Goal: Transaction & Acquisition: Obtain resource

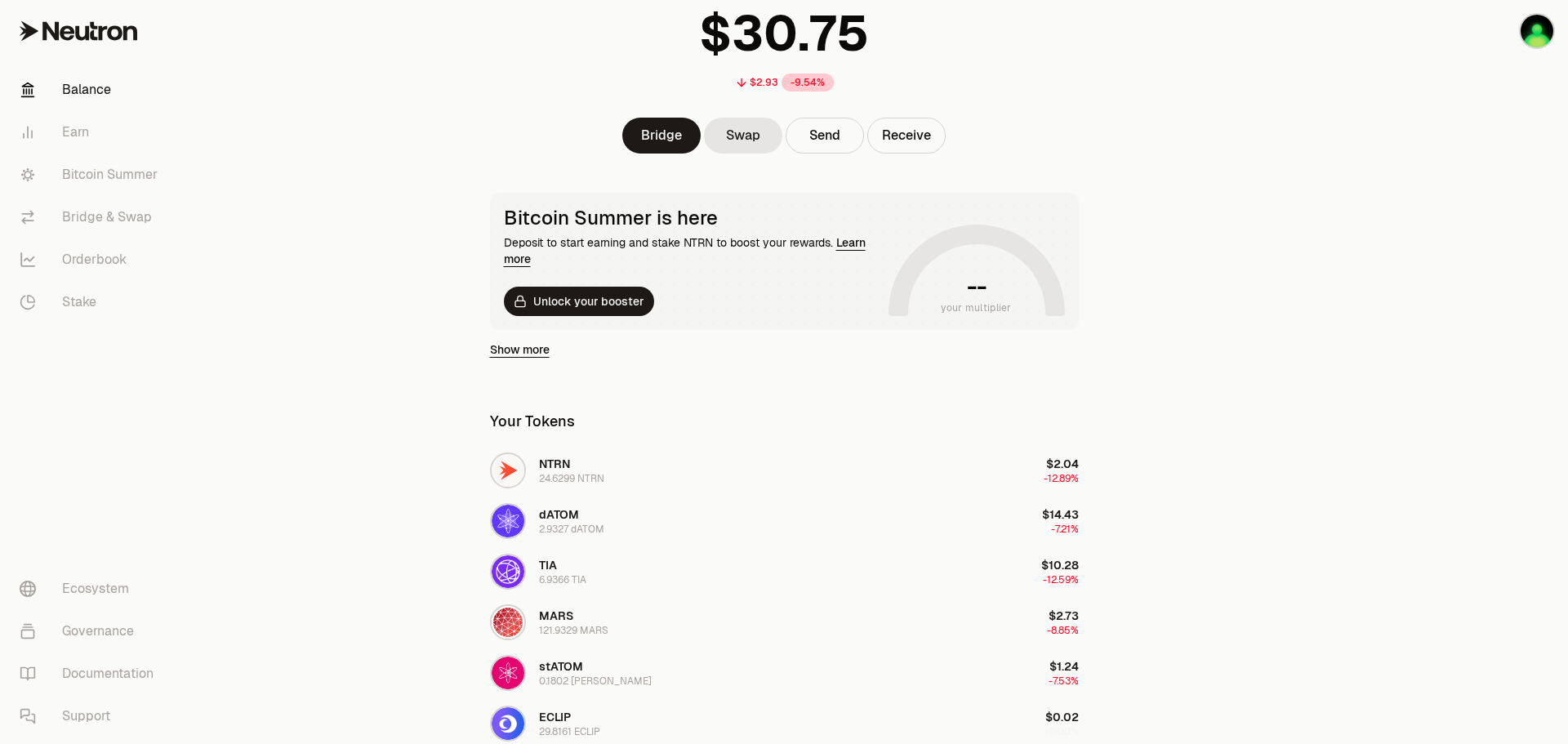
scroll to position [163, 0]
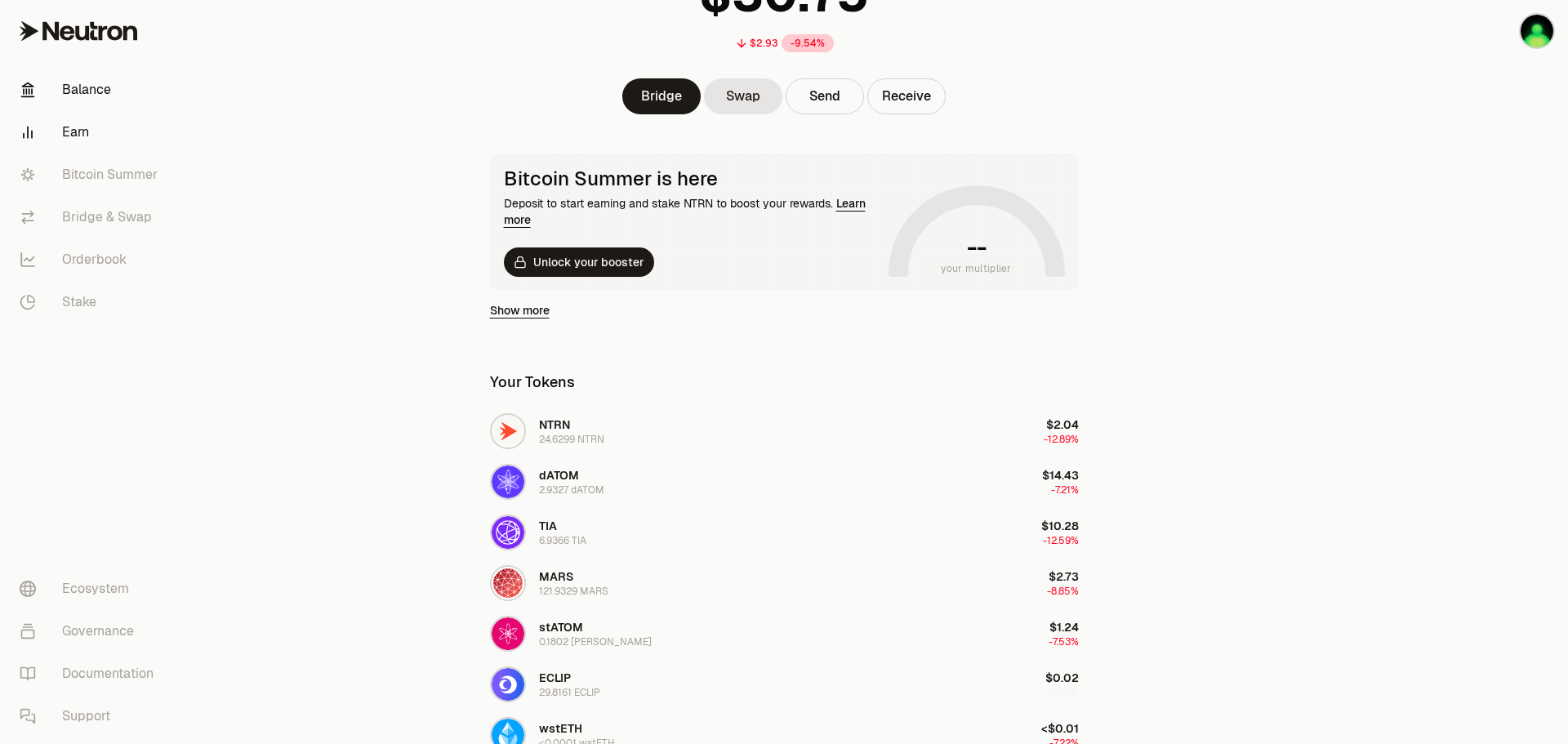
click at [72, 134] on link "Earn" at bounding box center [91, 132] width 170 height 42
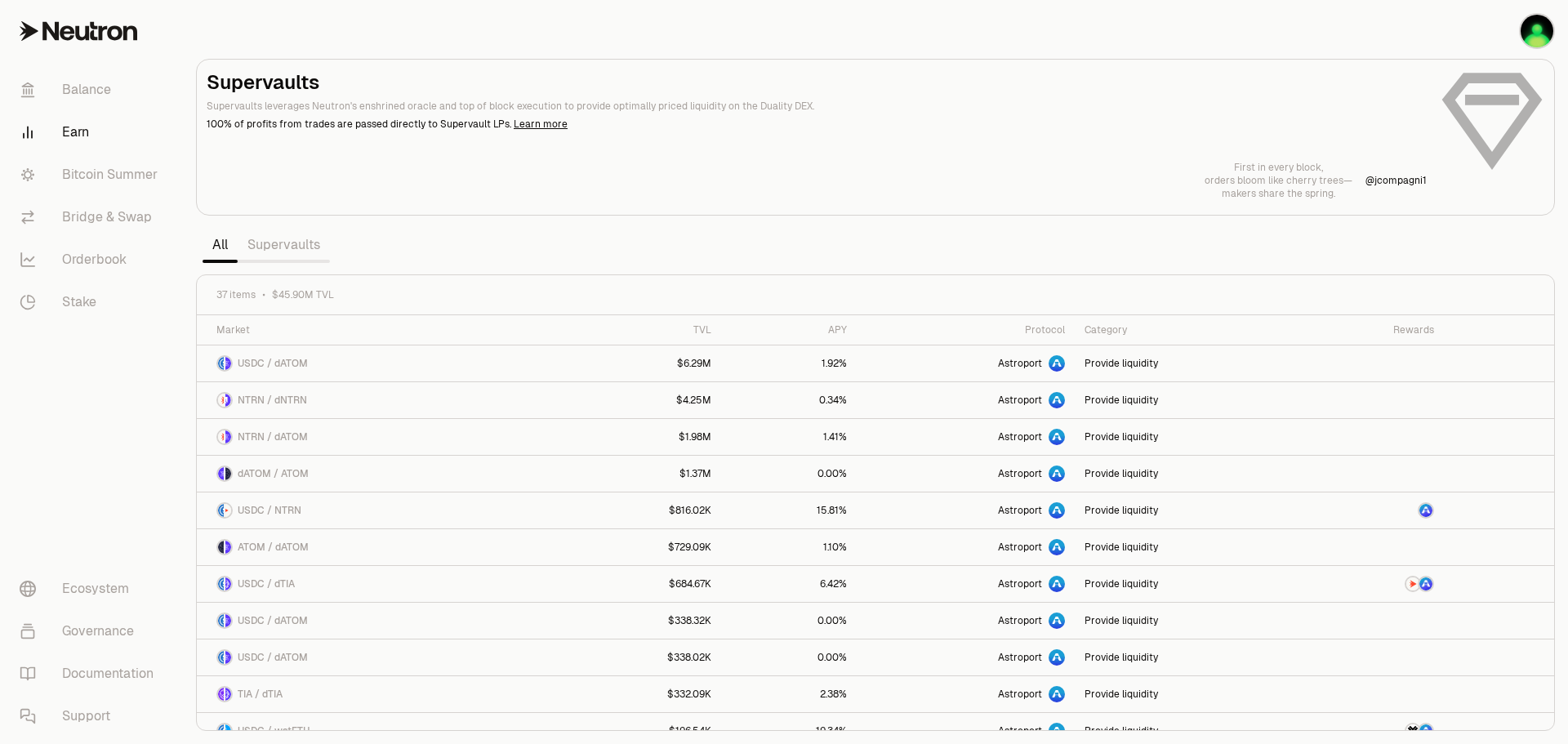
click at [283, 243] on link "Supervaults" at bounding box center [284, 245] width 92 height 32
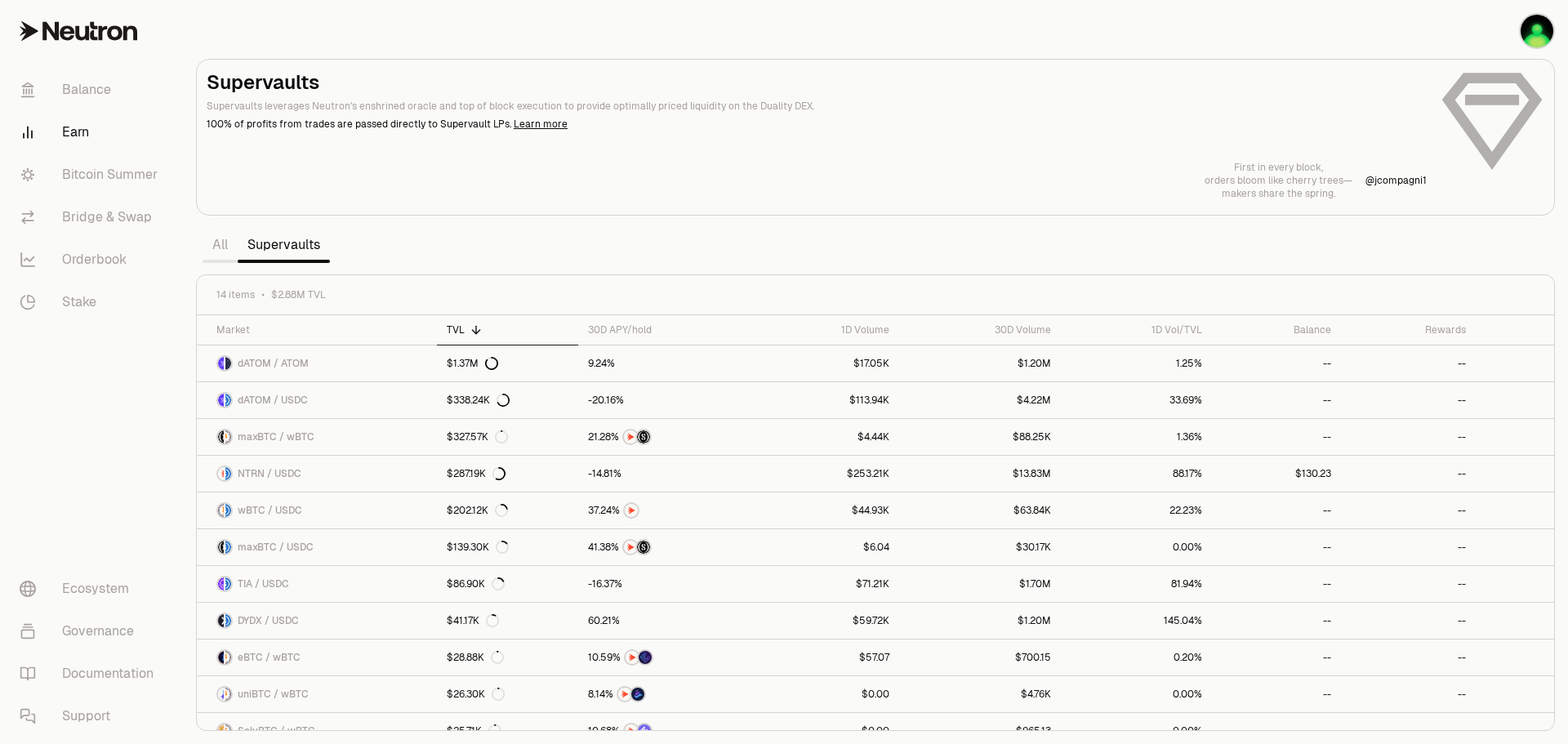
click at [283, 243] on link "Supervaults" at bounding box center [284, 245] width 92 height 32
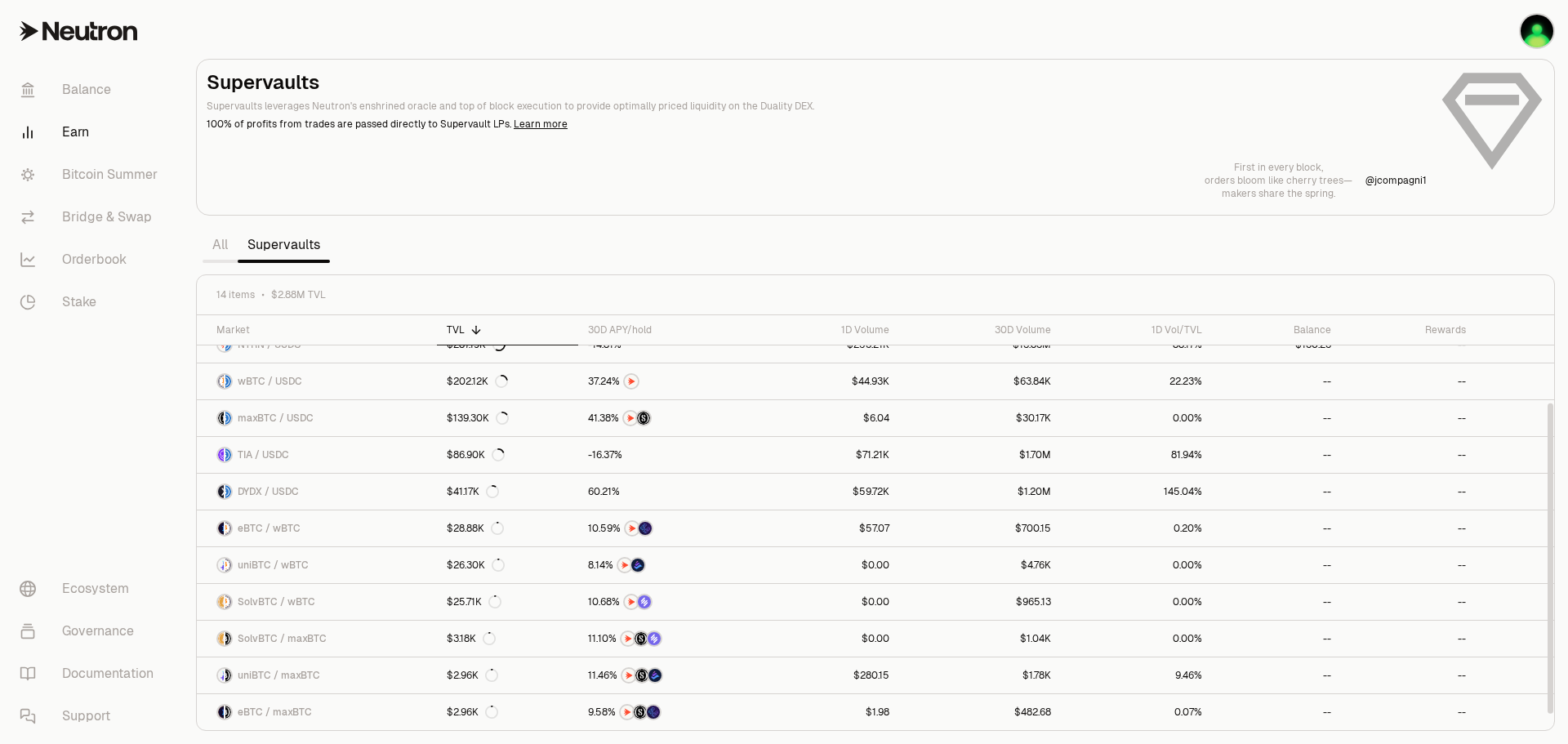
scroll to position [47, 0]
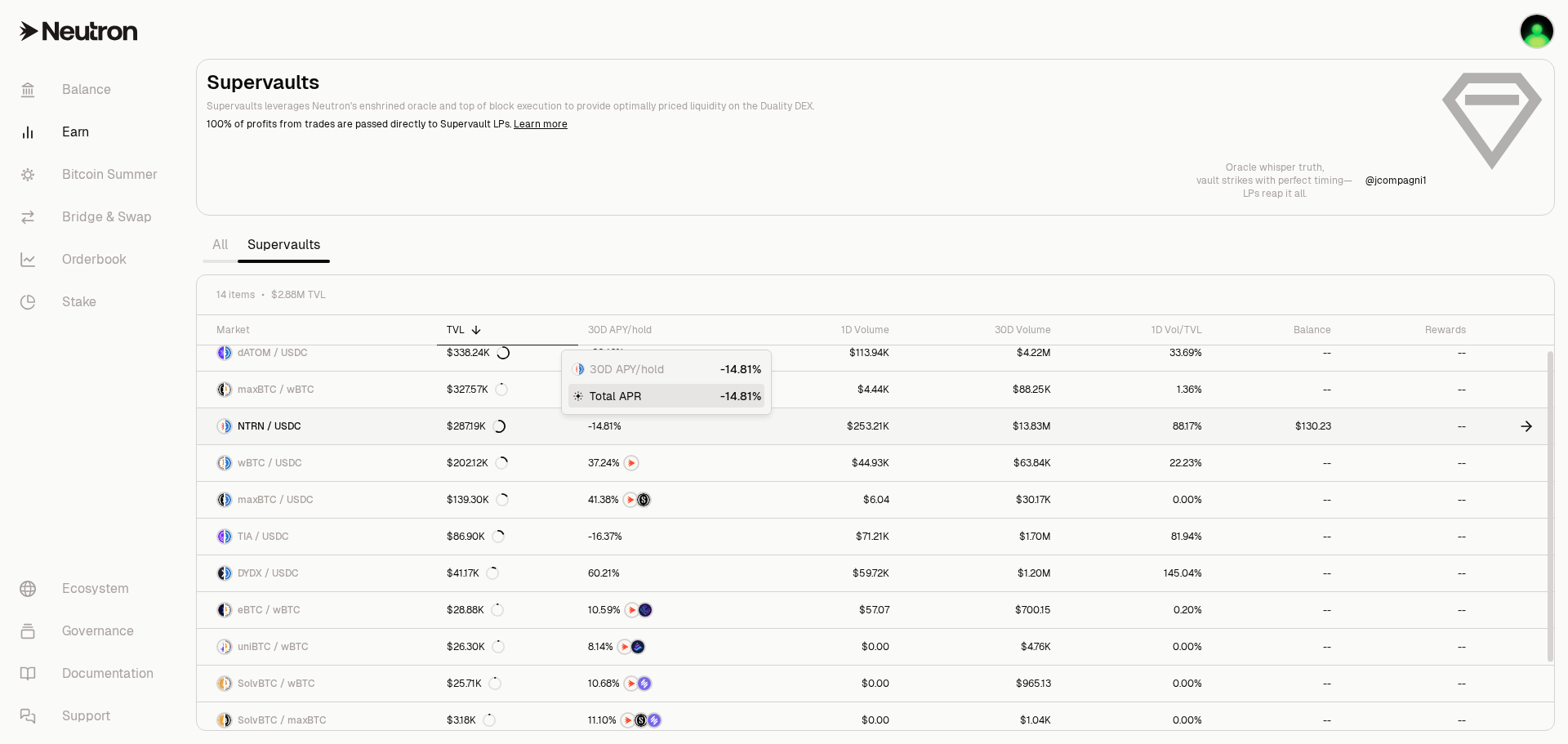
click at [602, 429] on span "4" at bounding box center [600, 427] width 6 height 12
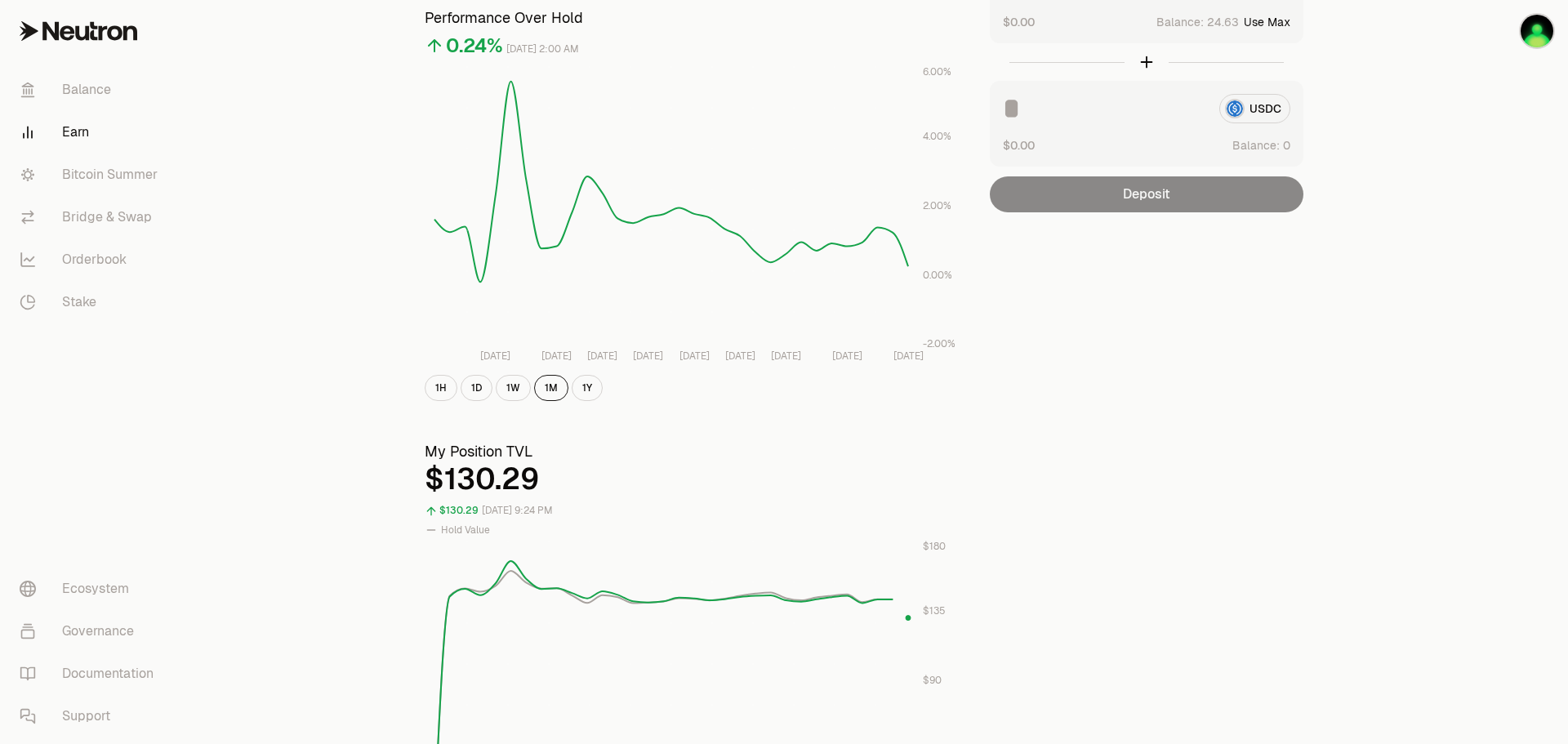
scroll to position [163, 0]
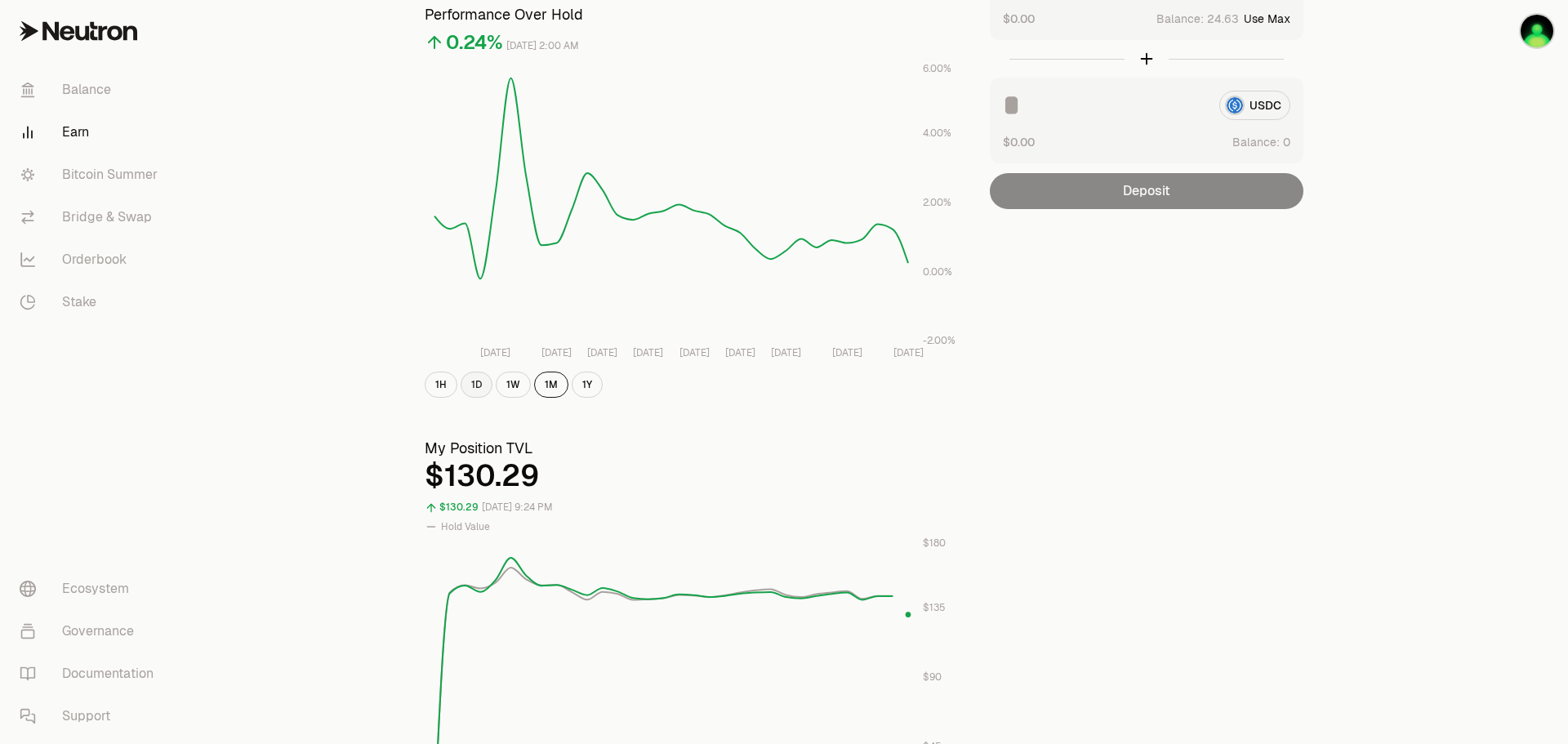
click at [474, 384] on button "1D" at bounding box center [477, 384] width 31 height 27
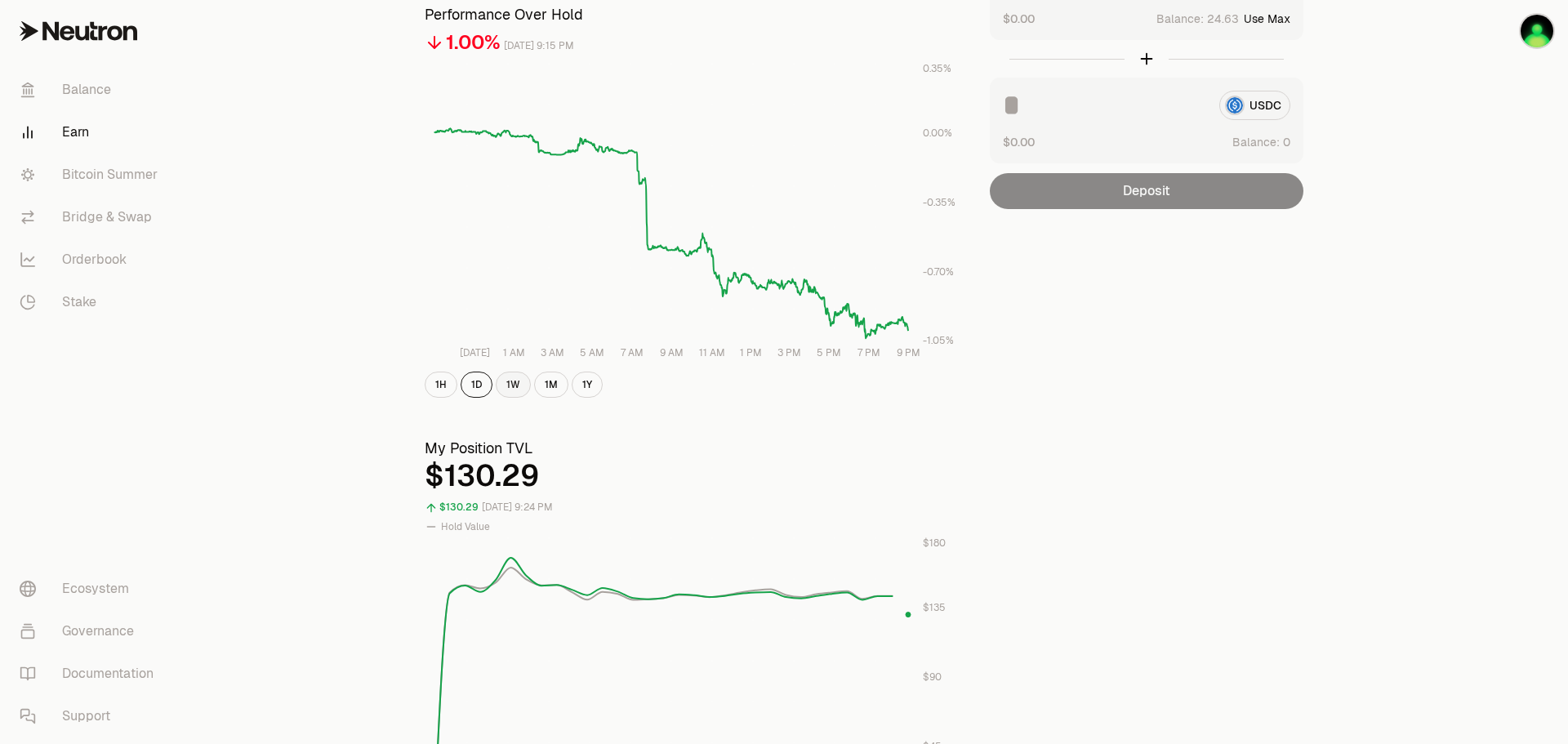
click at [514, 387] on button "1W" at bounding box center [513, 384] width 35 height 27
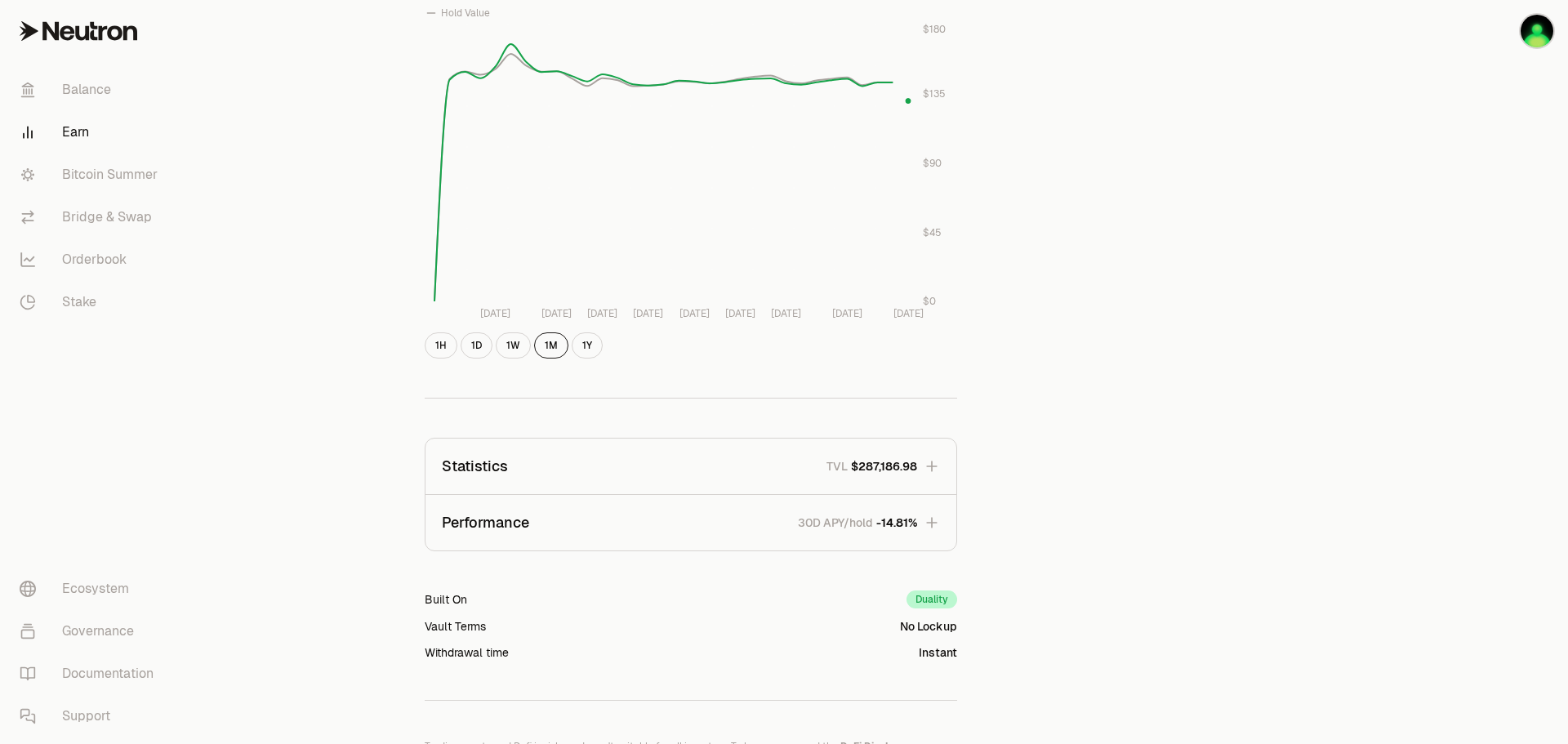
scroll to position [735, 0]
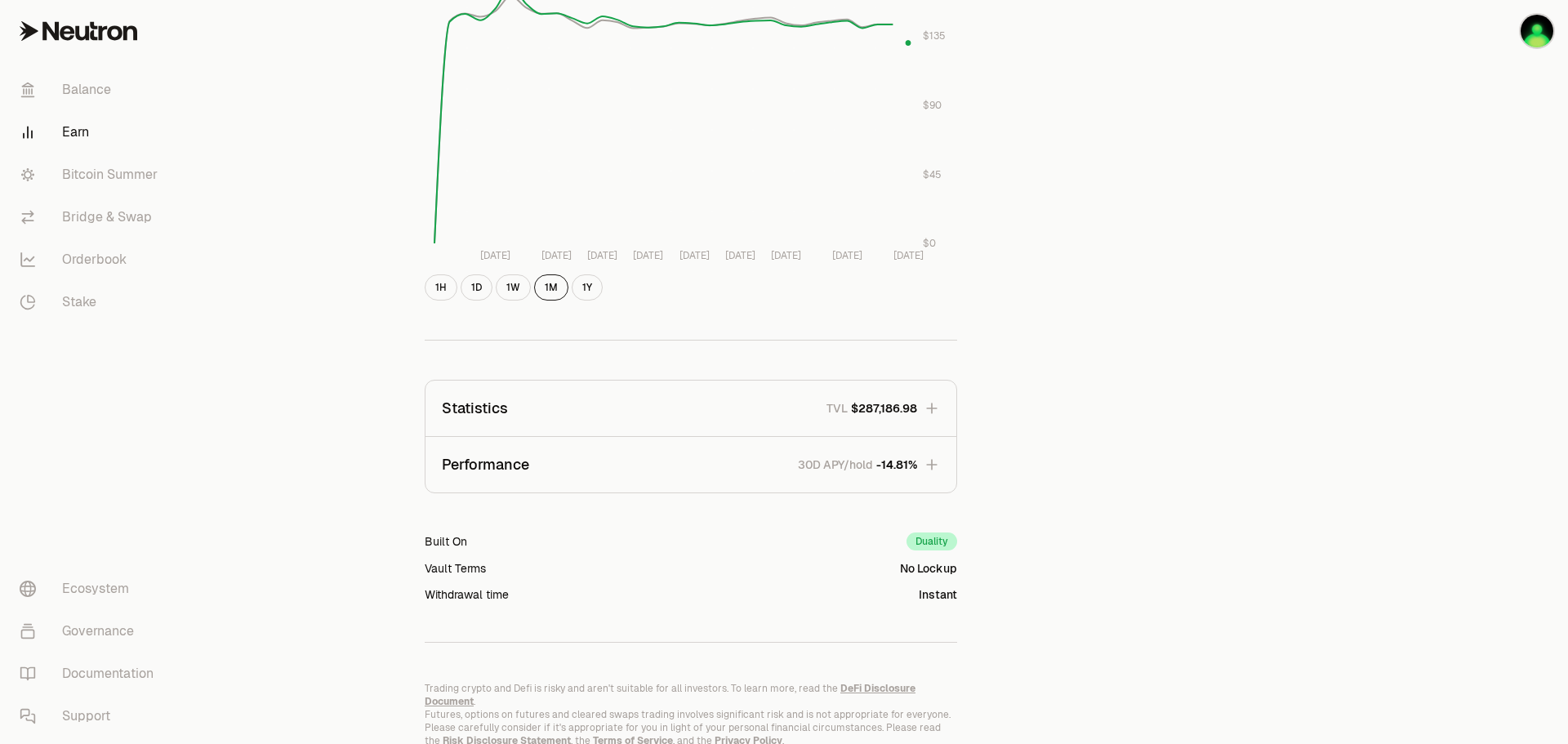
click at [1089, 466] on div "Back to Supervaults NTRN USDC 0.0828 USDC ($1.00) = 1 NTRN ($0.08) Performance …" at bounding box center [875, 39] width 941 height 1417
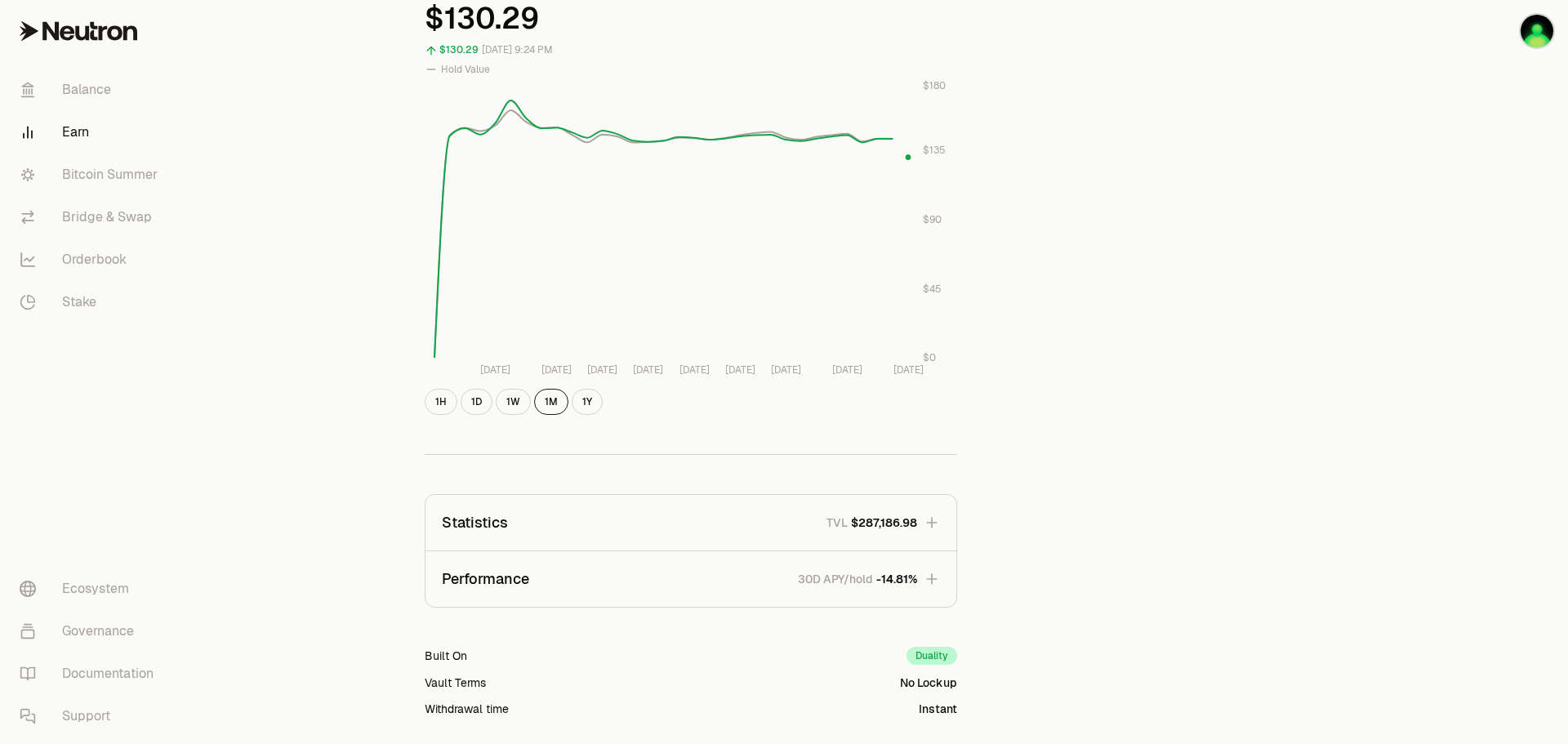
scroll to position [627, 0]
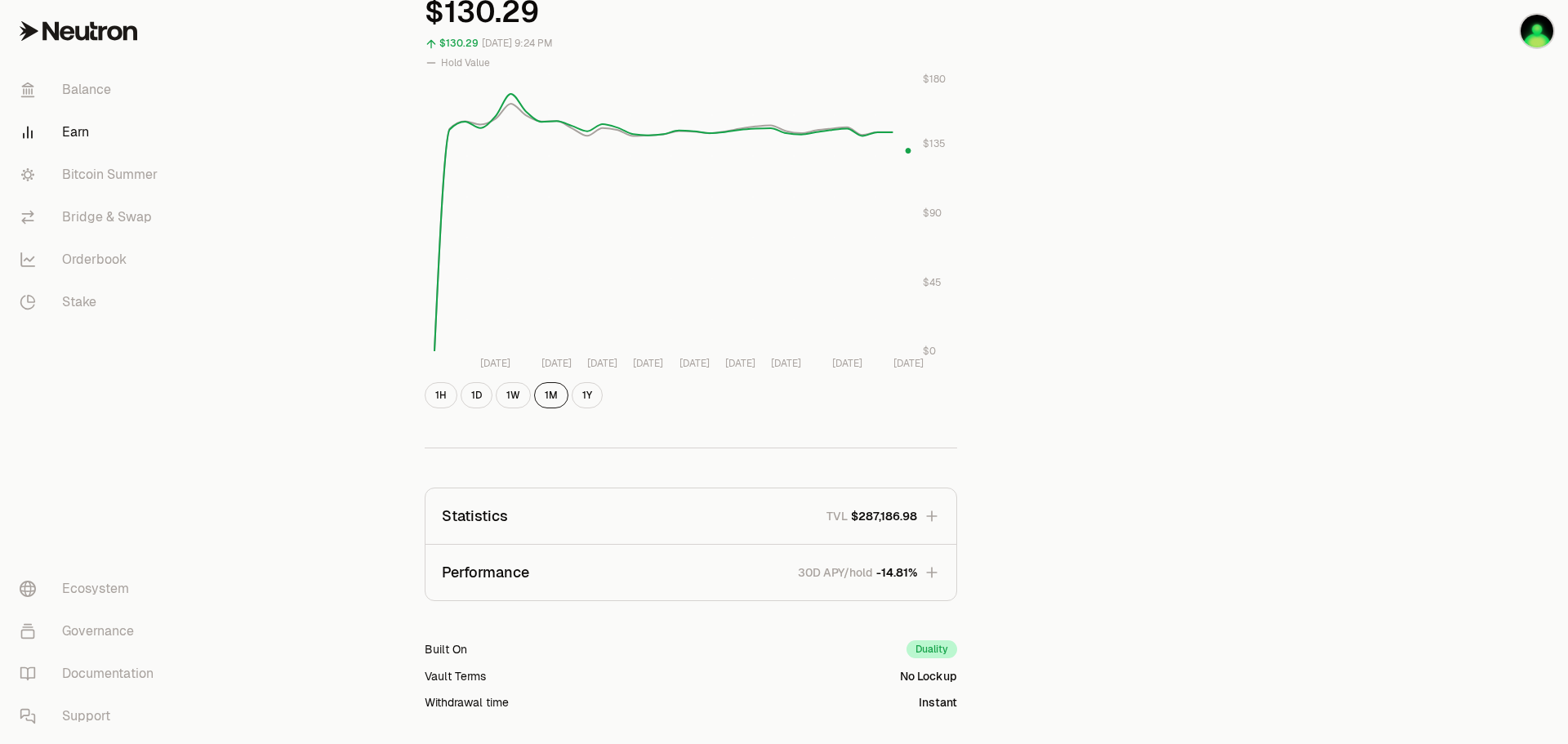
click at [935, 521] on icon "button" at bounding box center [932, 516] width 17 height 17
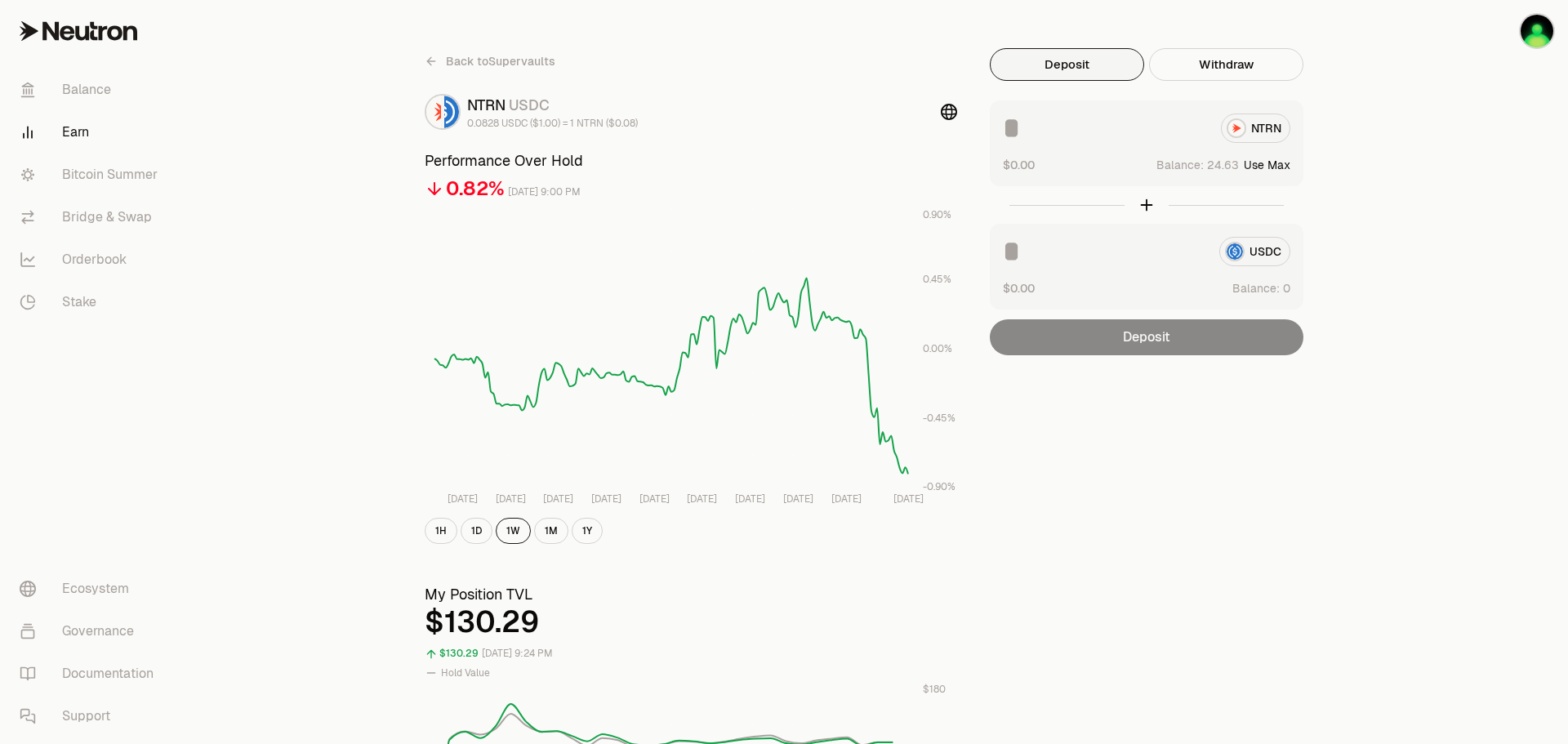
scroll to position [0, 0]
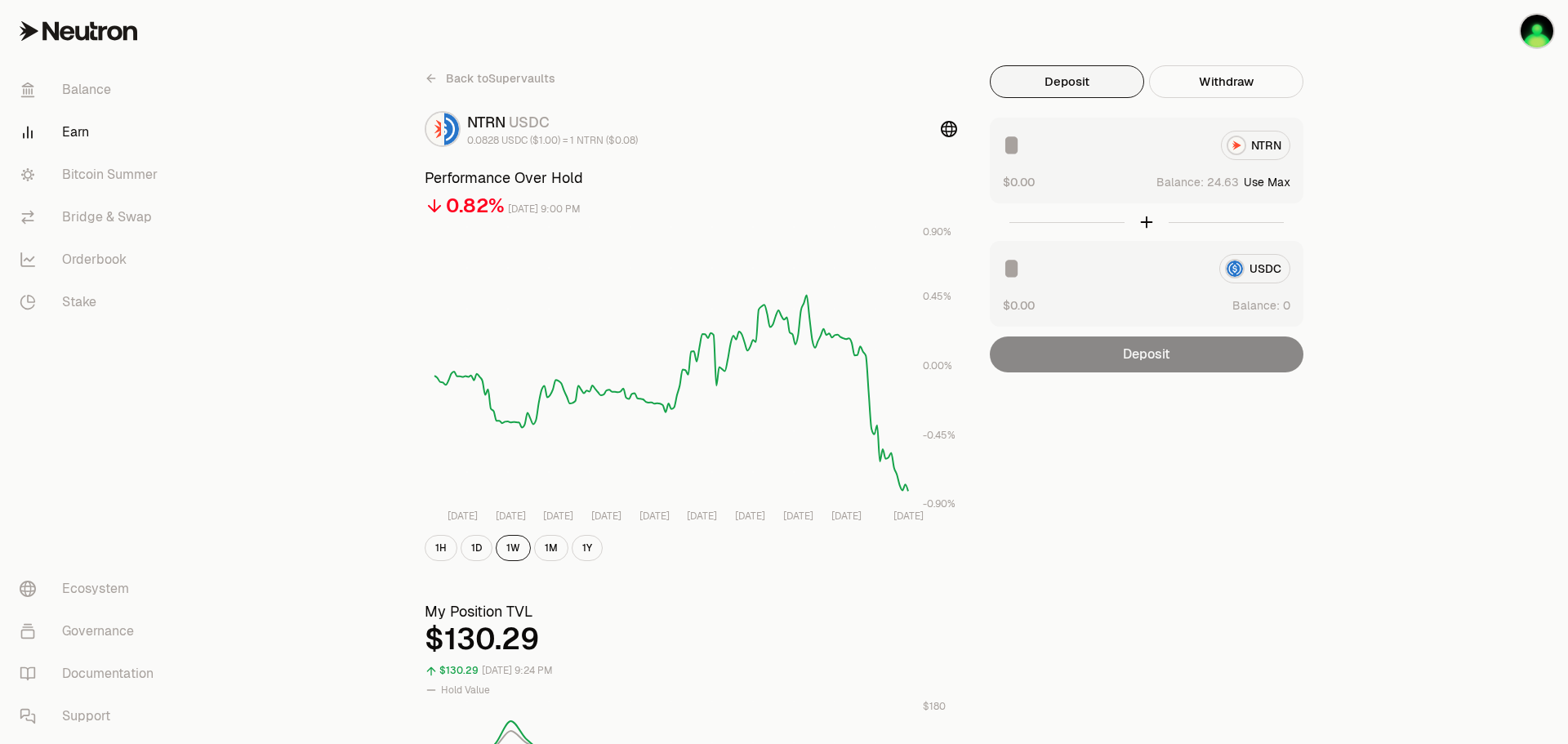
click at [68, 132] on link "Earn" at bounding box center [91, 132] width 170 height 42
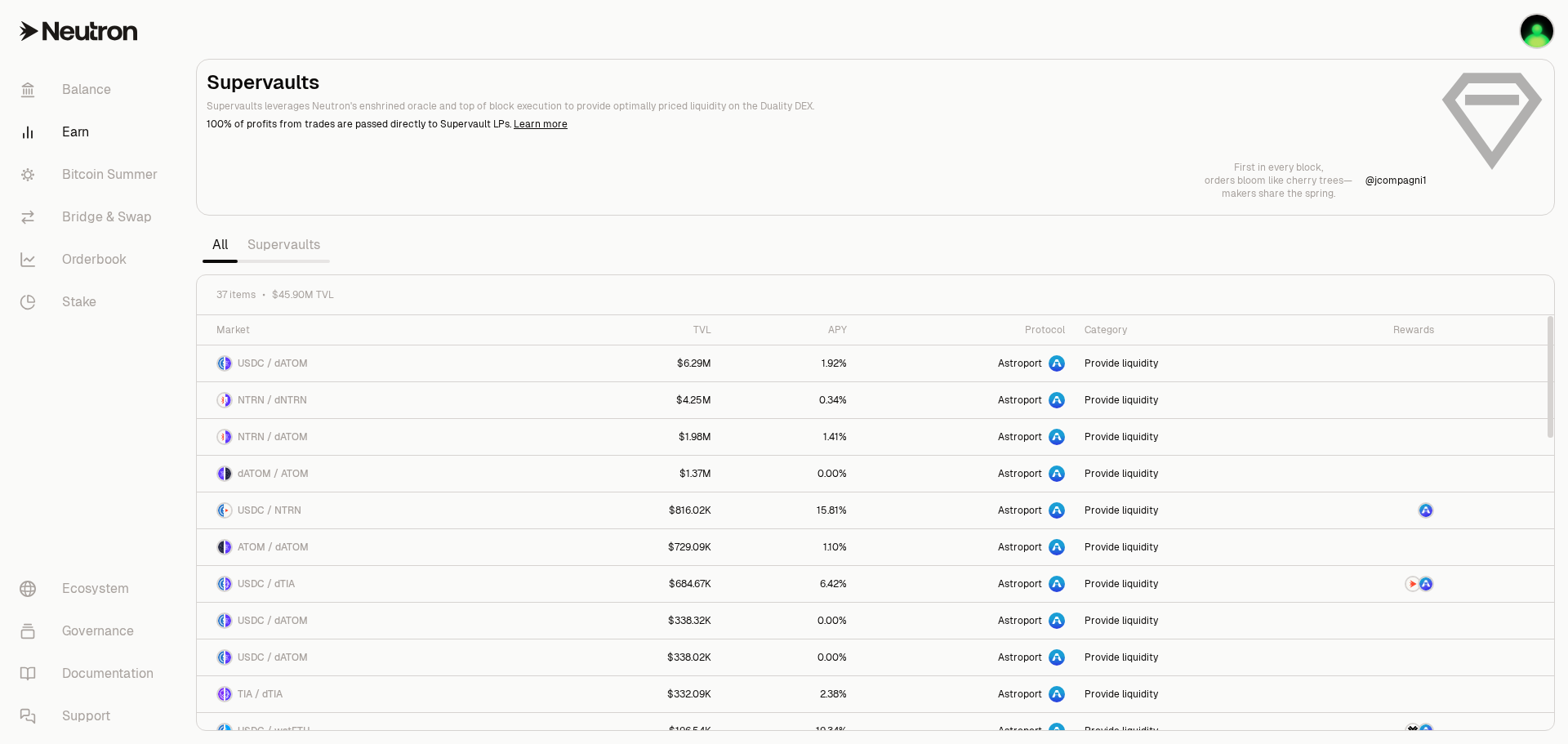
click at [282, 251] on link "Supervaults" at bounding box center [284, 245] width 92 height 32
